Goal: Transaction & Acquisition: Purchase product/service

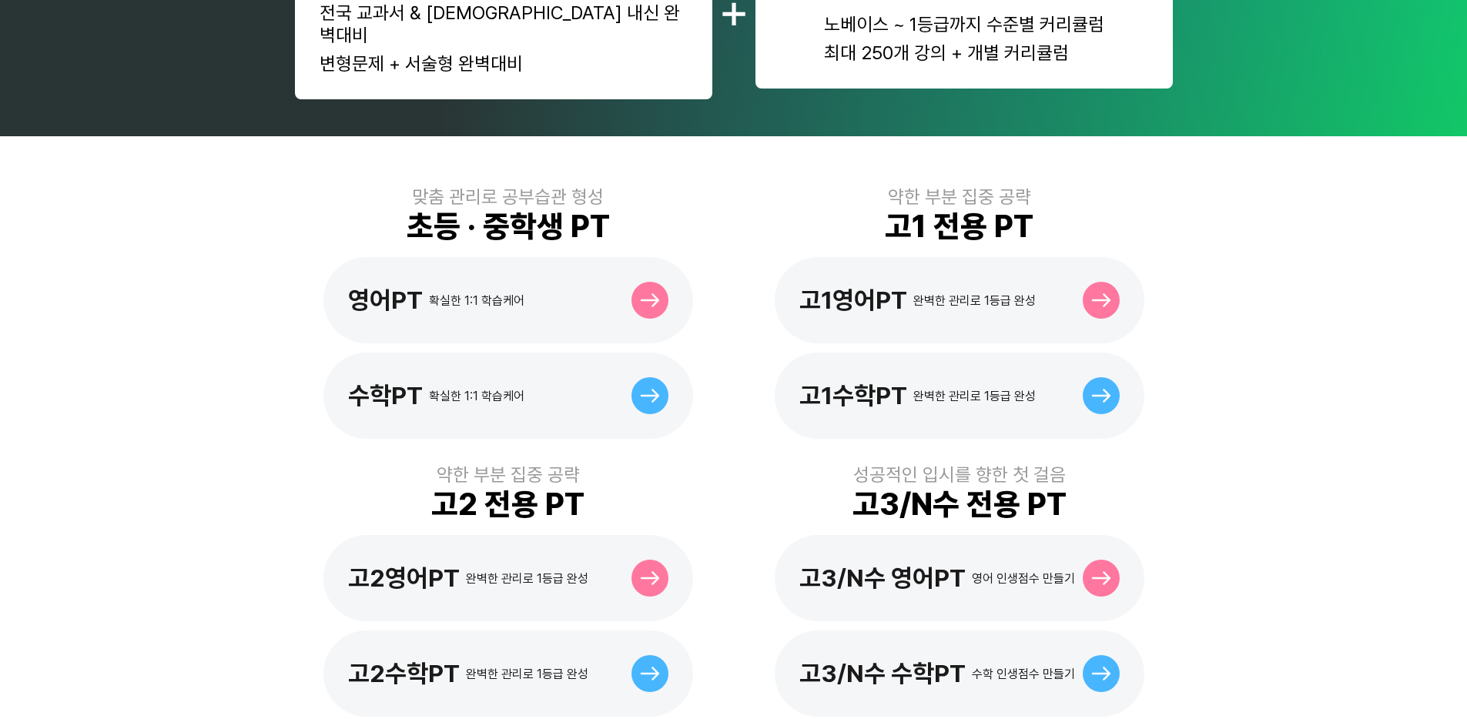
scroll to position [340, 0]
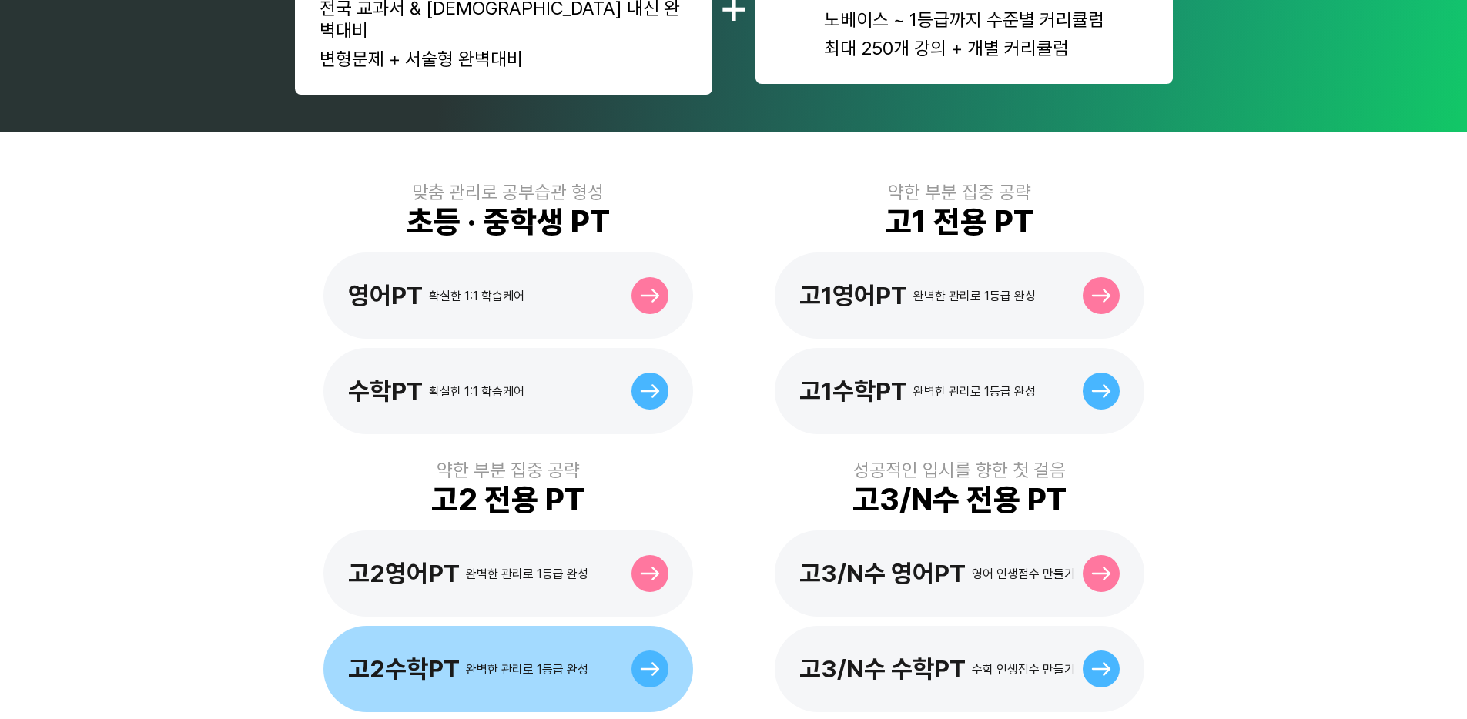
click at [510, 664] on div "고2수학PT 완벽한 관리로 1등급 완성" at bounding box center [508, 669] width 370 height 86
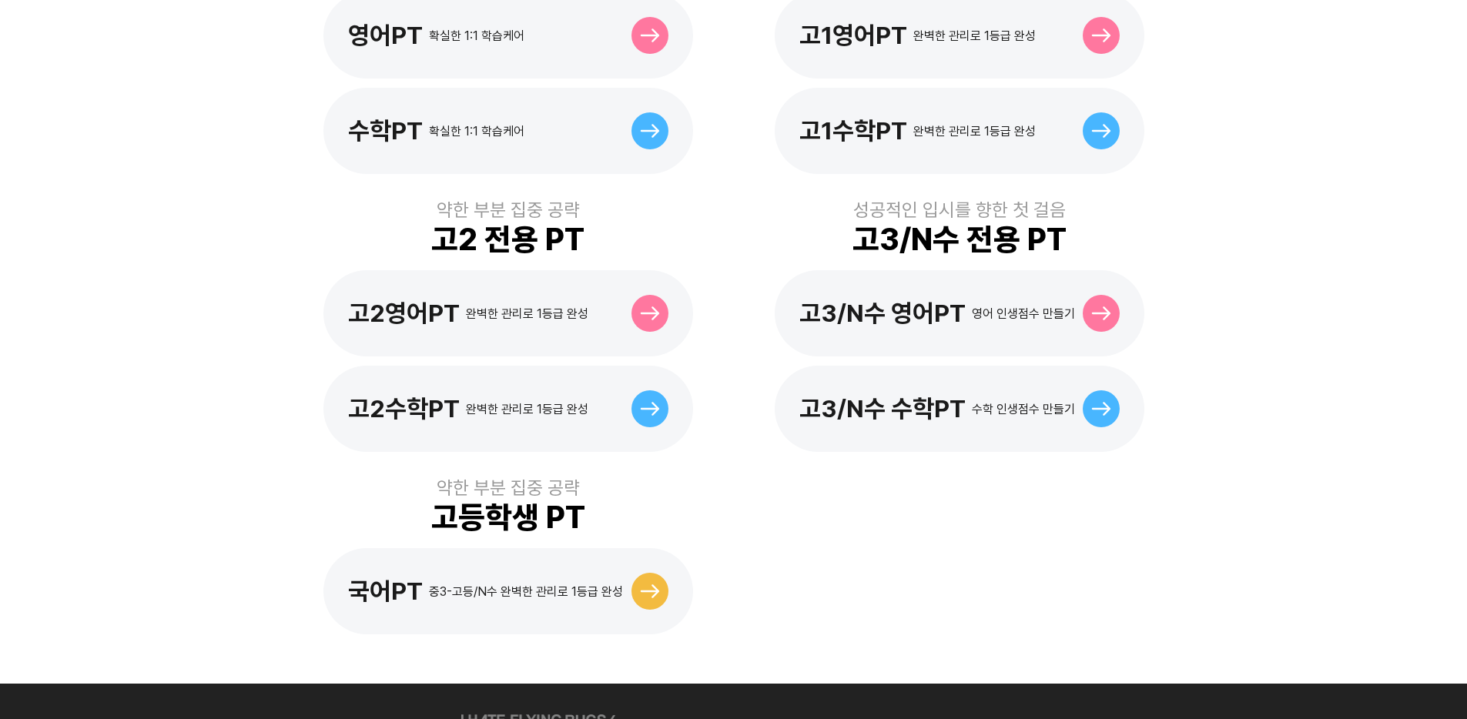
scroll to position [631, 0]
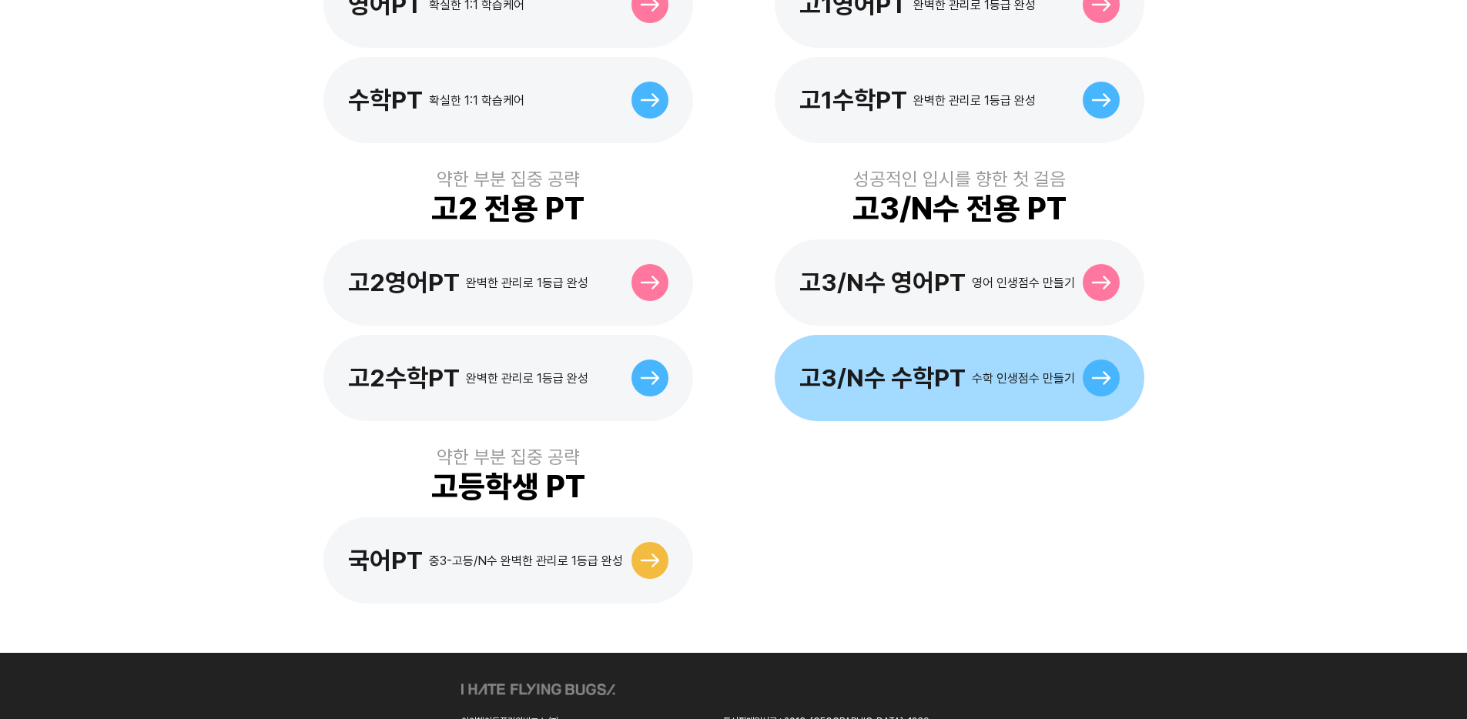
click at [910, 363] on div "고3/N수 수학PT" at bounding box center [882, 377] width 166 height 29
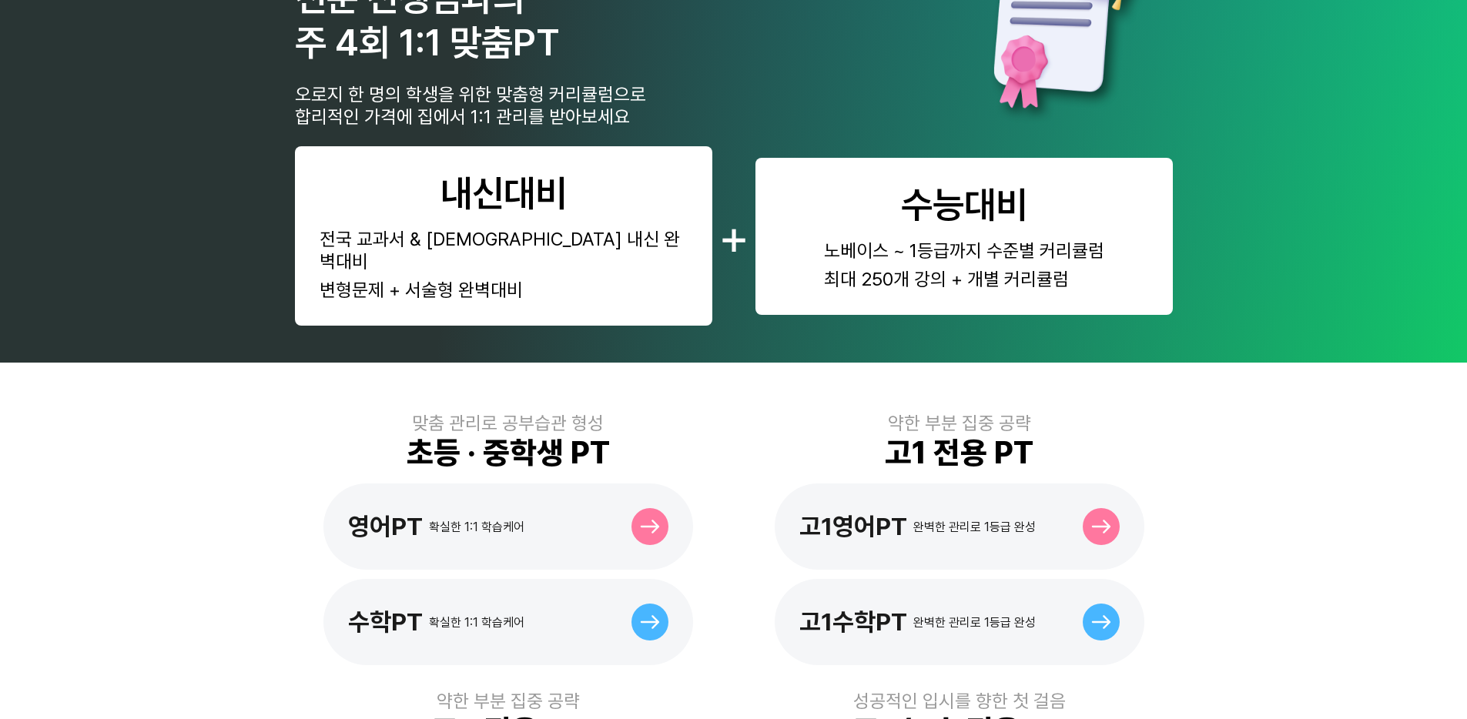
scroll to position [206, 0]
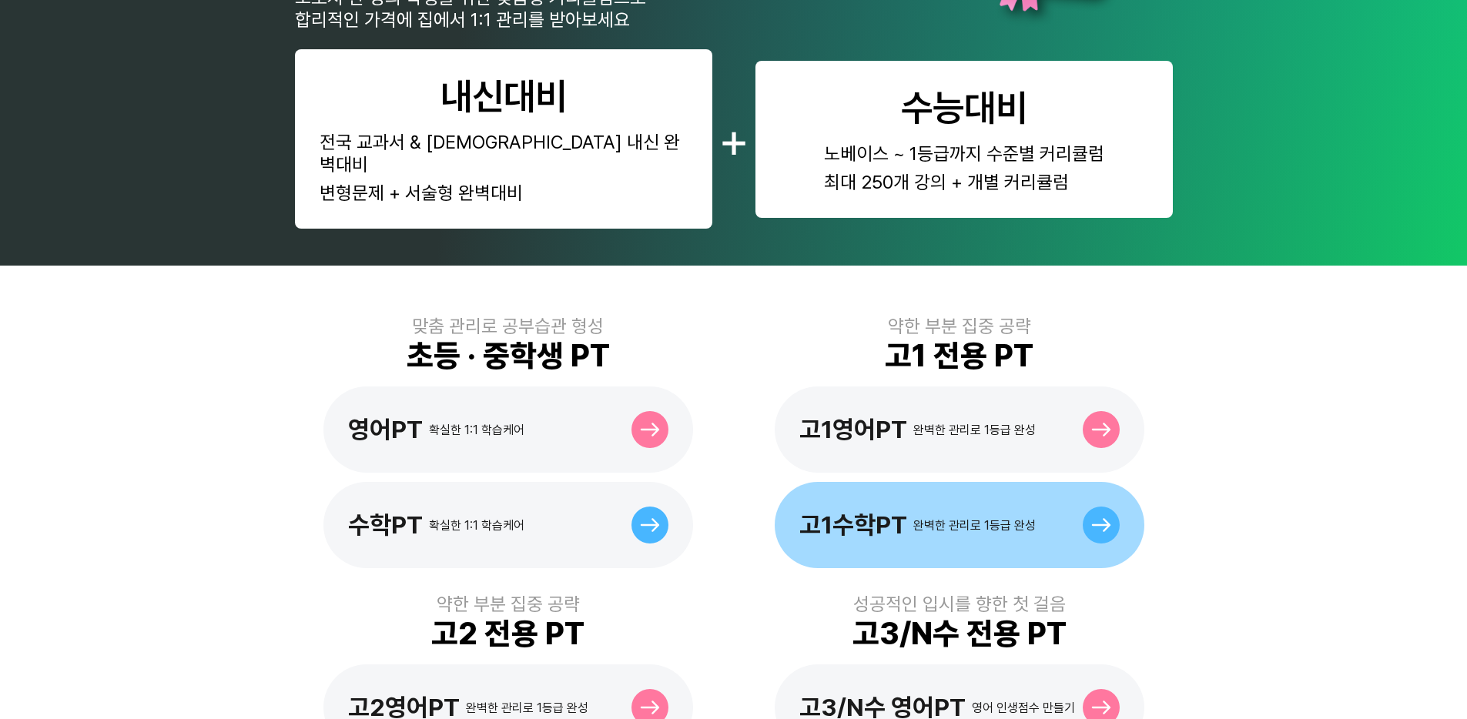
click at [942, 518] on div "완벽한 관리로 1등급 완성" at bounding box center [974, 525] width 122 height 15
